Goal: Obtain resource: Download file/media

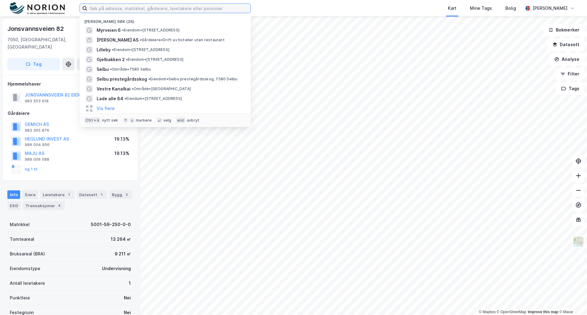
click at [115, 10] on input at bounding box center [168, 8] width 163 height 9
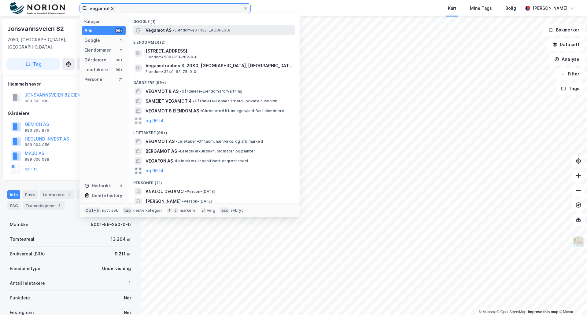
type input "vegamot 3"
click at [170, 29] on span "Vegamot AS" at bounding box center [158, 30] width 26 height 7
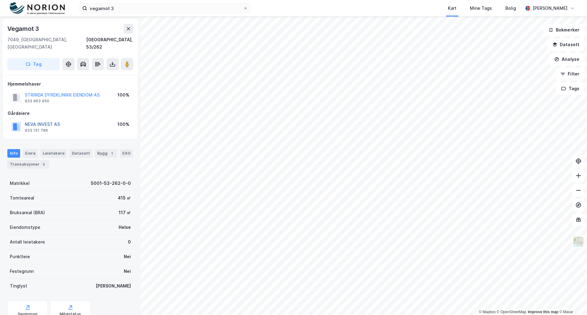
click at [0, 0] on button "NEVA INVEST AS" at bounding box center [0, 0] width 0 height 0
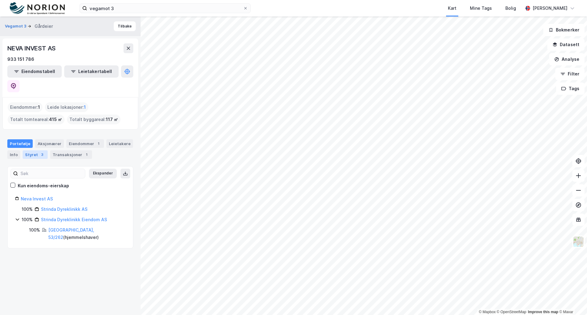
click at [31, 150] on div "Styret 3" at bounding box center [35, 154] width 25 height 9
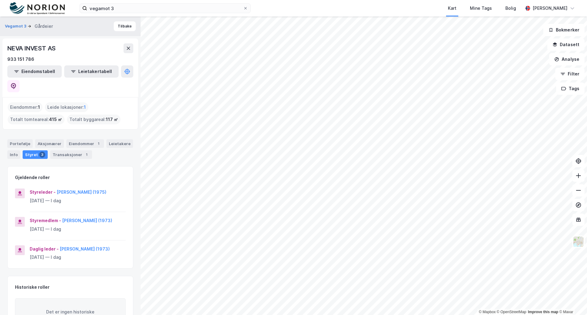
click at [29, 150] on div "Styret 3" at bounding box center [35, 154] width 25 height 9
click at [25, 102] on div "Eiendommer : 1" at bounding box center [25, 107] width 35 height 10
click at [121, 25] on button "Tilbake" at bounding box center [125, 26] width 22 height 10
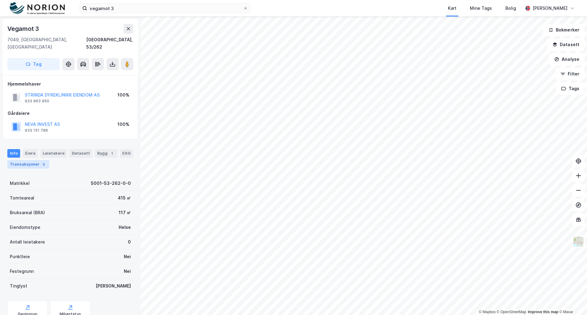
click at [24, 160] on div "Transaksjoner 5" at bounding box center [28, 164] width 42 height 9
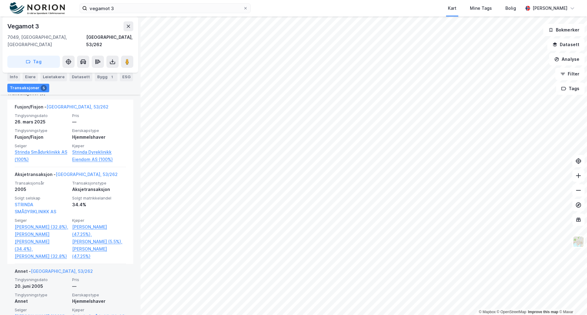
scroll to position [153, 0]
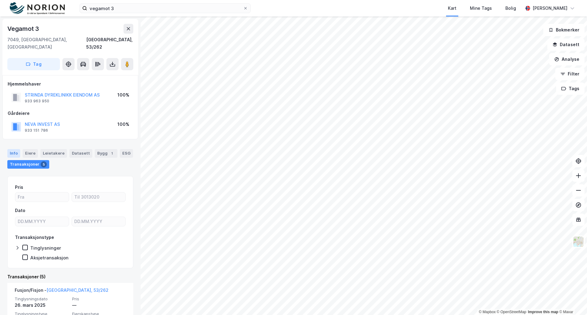
click at [13, 149] on div "Info" at bounding box center [13, 153] width 13 height 9
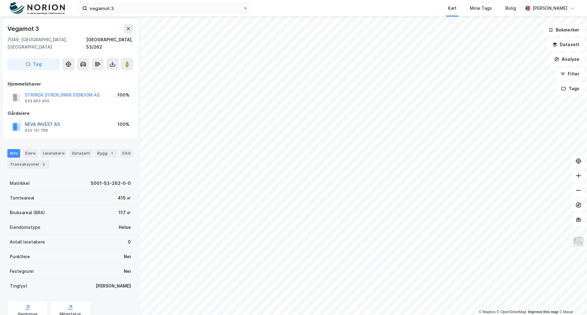
click at [0, 0] on button "NEVA INVEST AS" at bounding box center [0, 0] width 0 height 0
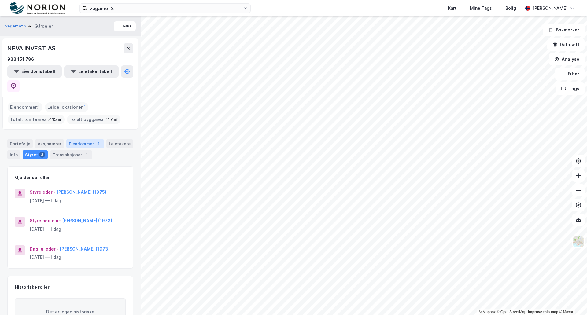
click at [83, 139] on div "Eiendommer 1" at bounding box center [85, 143] width 38 height 9
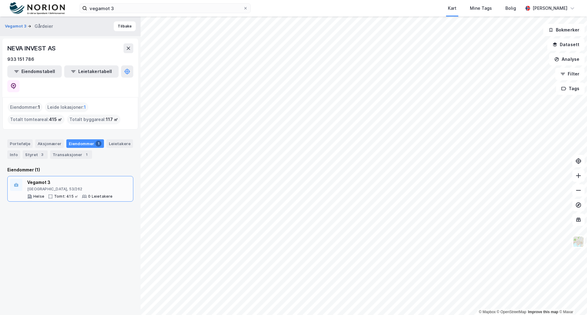
click at [39, 179] on div "Vegamot 3" at bounding box center [70, 182] width 86 height 7
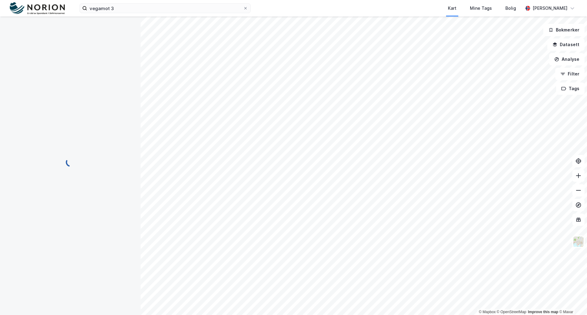
scroll to position [1, 0]
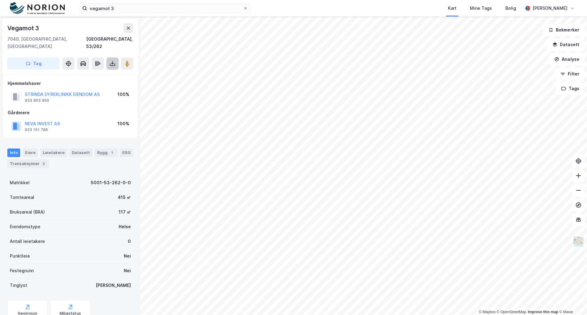
click at [111, 61] on icon at bounding box center [112, 64] width 6 height 6
click at [79, 73] on div "Last ned grunnbok" at bounding box center [81, 75] width 35 height 5
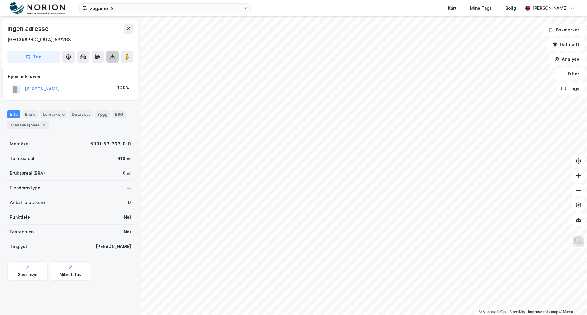
click at [112, 55] on icon at bounding box center [112, 57] width 6 height 6
click at [83, 68] on div "Last ned grunnbok" at bounding box center [81, 69] width 35 height 5
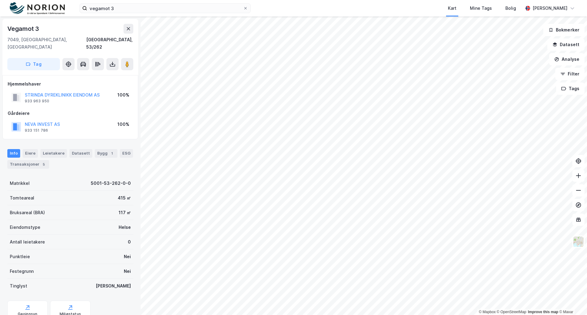
scroll to position [1, 0]
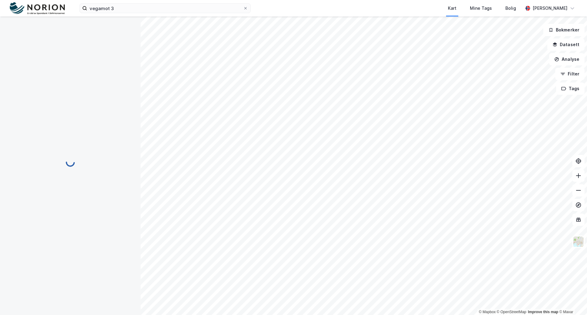
scroll to position [1, 0]
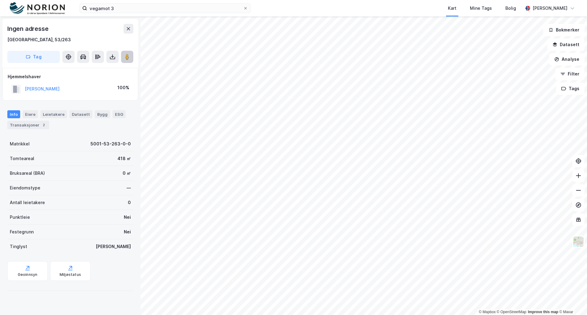
click at [126, 56] on image at bounding box center [127, 57] width 4 height 6
click at [580, 176] on icon at bounding box center [578, 176] width 6 height 6
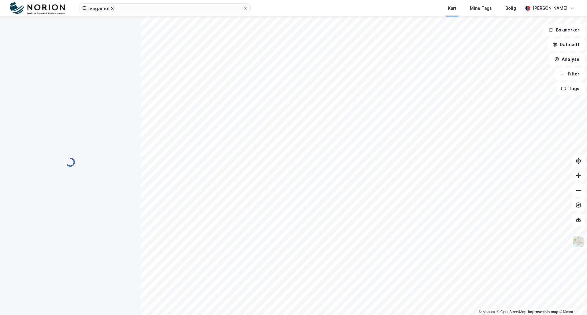
scroll to position [1, 0]
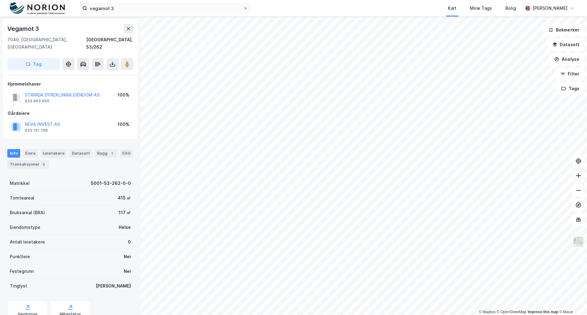
scroll to position [1, 0]
